Goal: Navigation & Orientation: Find specific page/section

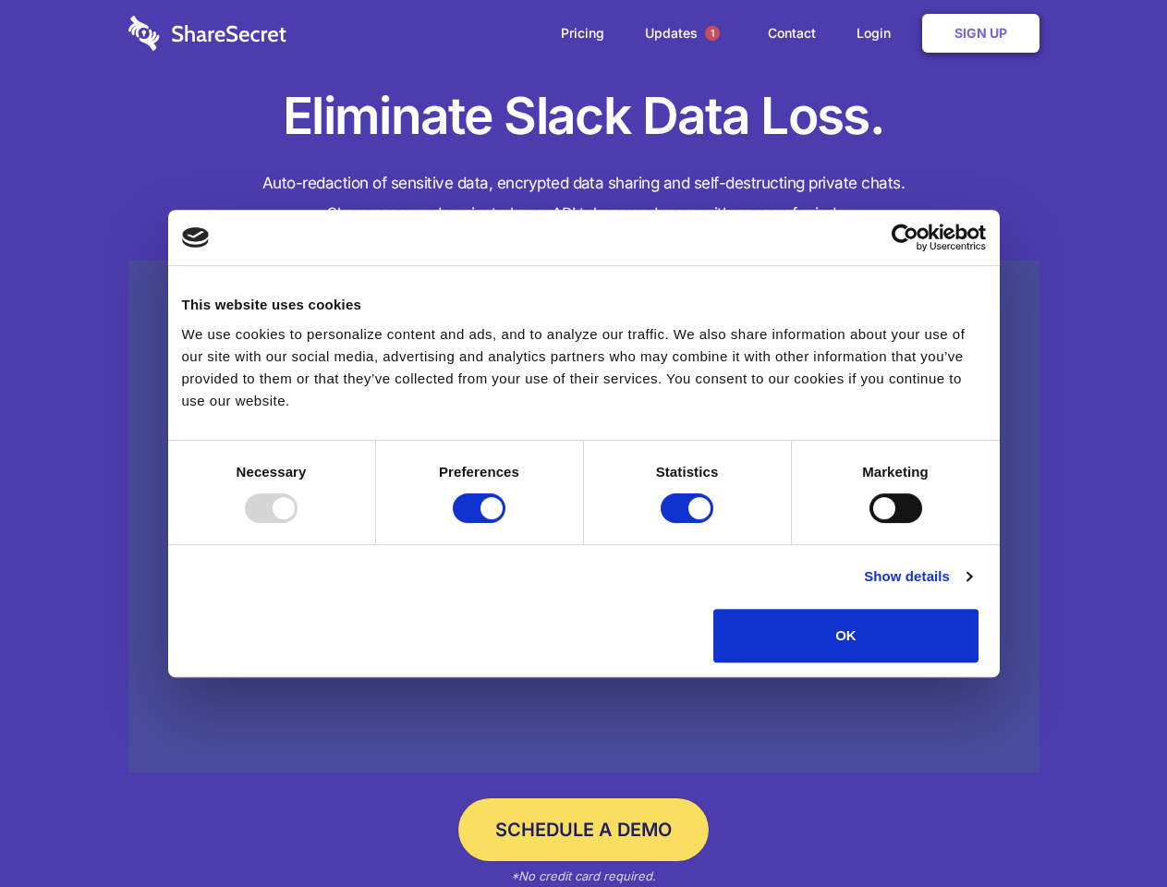
click at [298, 523] on div at bounding box center [271, 508] width 53 height 30
click at [505, 523] on input "Preferences" at bounding box center [479, 508] width 53 height 30
checkbox input "false"
click at [689, 523] on input "Statistics" at bounding box center [687, 508] width 53 height 30
checkbox input "false"
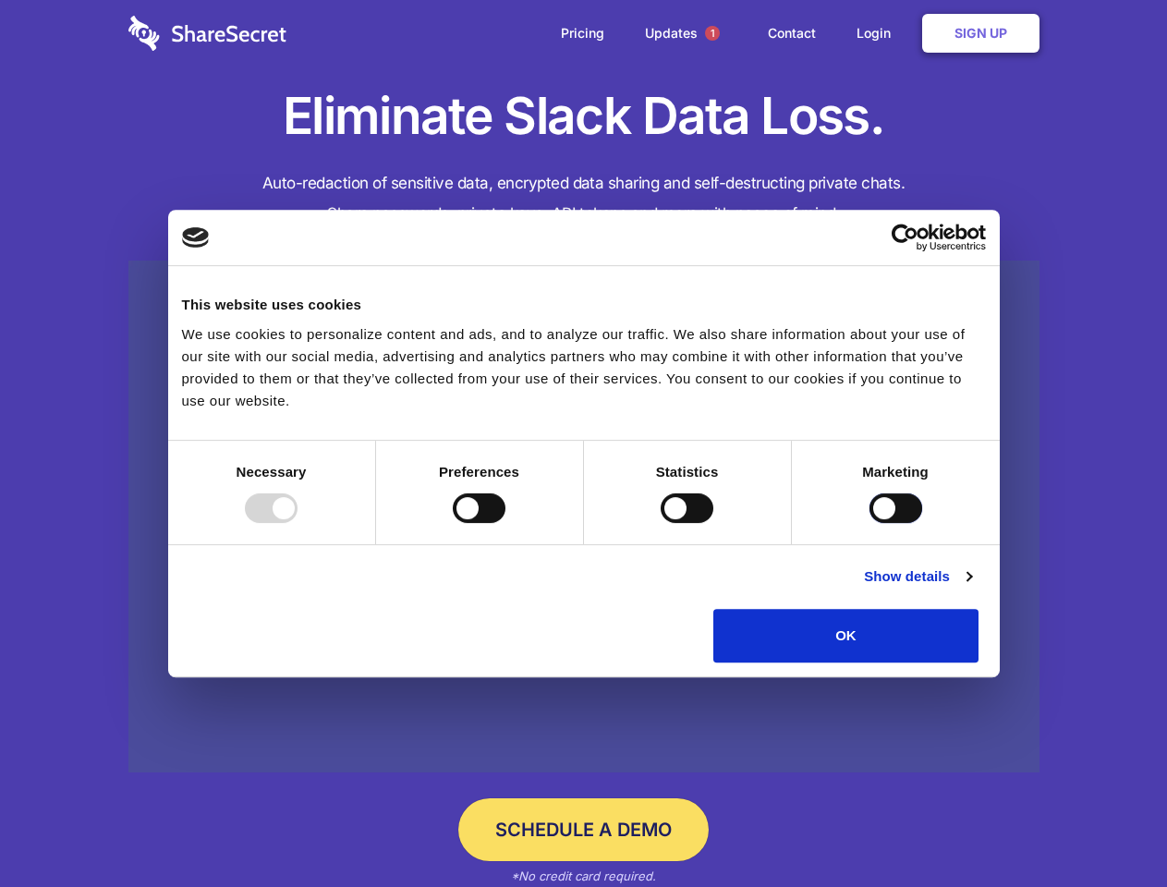
click at [869, 523] on input "Marketing" at bounding box center [895, 508] width 53 height 30
checkbox input "true"
click at [971, 588] on link "Show details" at bounding box center [917, 576] width 107 height 22
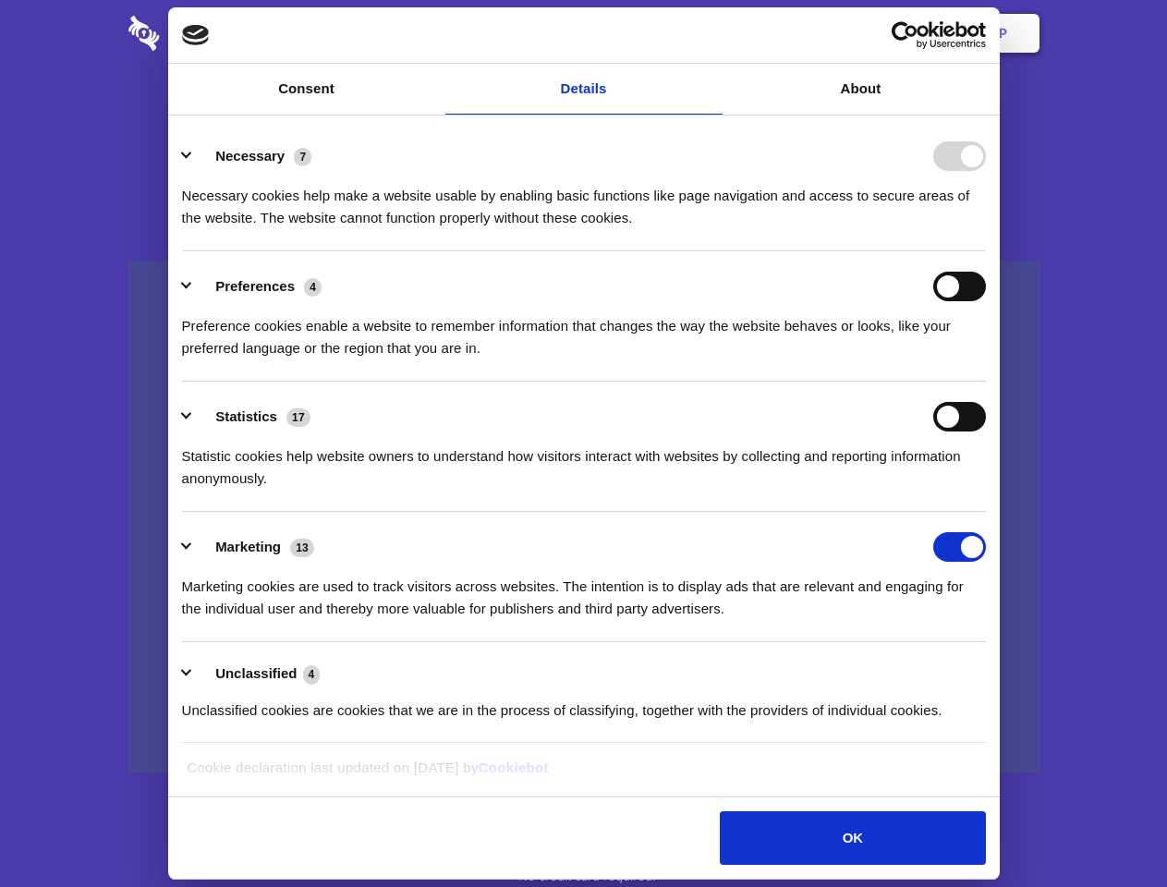
click at [986, 251] on li "Necessary 7 Necessary cookies help make a website usable by enabling basic func…" at bounding box center [584, 186] width 804 height 130
click at [711, 33] on span "1" at bounding box center [712, 33] width 15 height 15
